Goal: Understand process/instructions: Learn how to perform a task or action

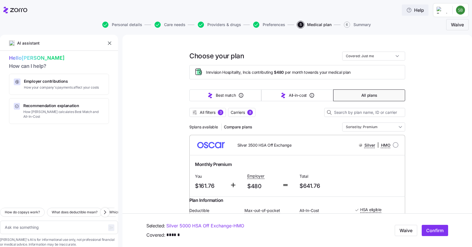
click at [408, 10] on icon "button" at bounding box center [409, 10] width 6 height 6
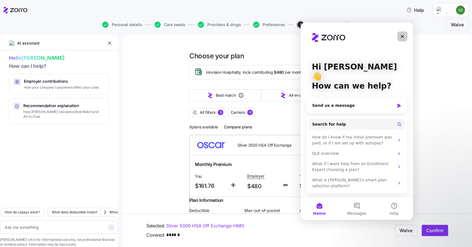
click at [402, 36] on icon "Close" at bounding box center [402, 36] width 3 height 3
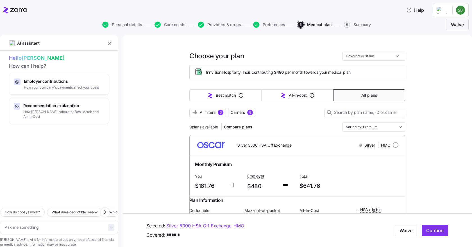
click at [19, 10] on icon at bounding box center [18, 10] width 17 height 4
type textarea "x"
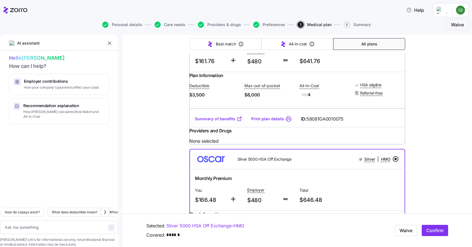
scroll to position [168, 0]
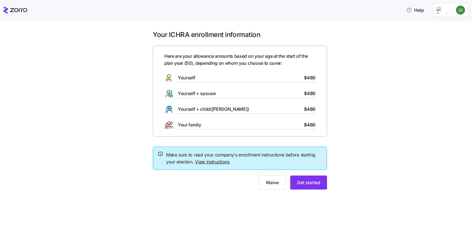
click at [215, 162] on link "View instructions" at bounding box center [212, 162] width 35 height 6
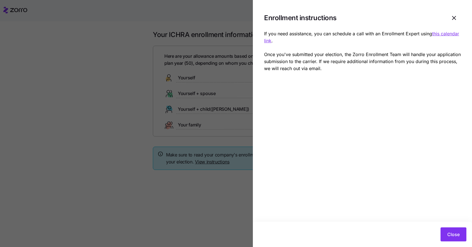
click at [439, 35] on u "this calendar link" at bounding box center [361, 37] width 195 height 13
click at [451, 231] on button "Close" at bounding box center [453, 235] width 26 height 14
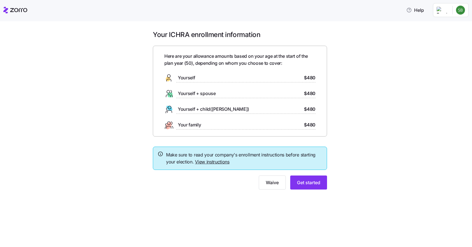
click at [369, 83] on div "Your ICHRA enrollment information Here are your allowance amounts based on your…" at bounding box center [240, 113] width 448 height 166
